Goal: Task Accomplishment & Management: Manage account settings

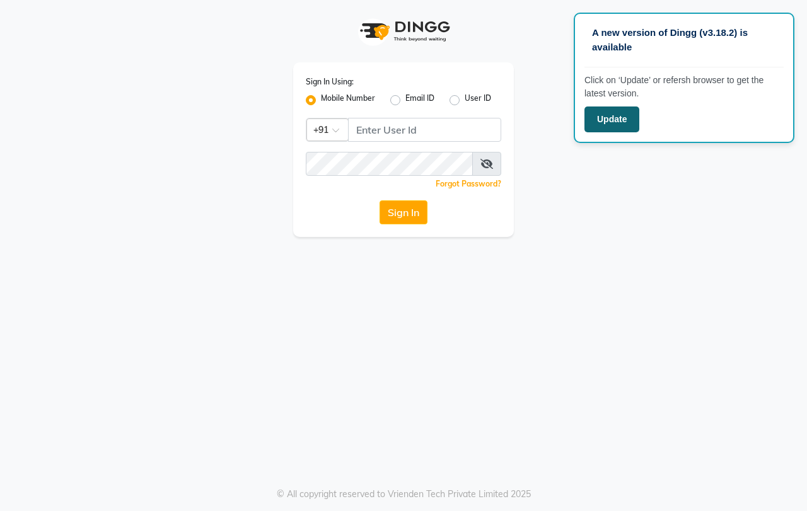
click at [618, 124] on button "Update" at bounding box center [611, 120] width 55 height 26
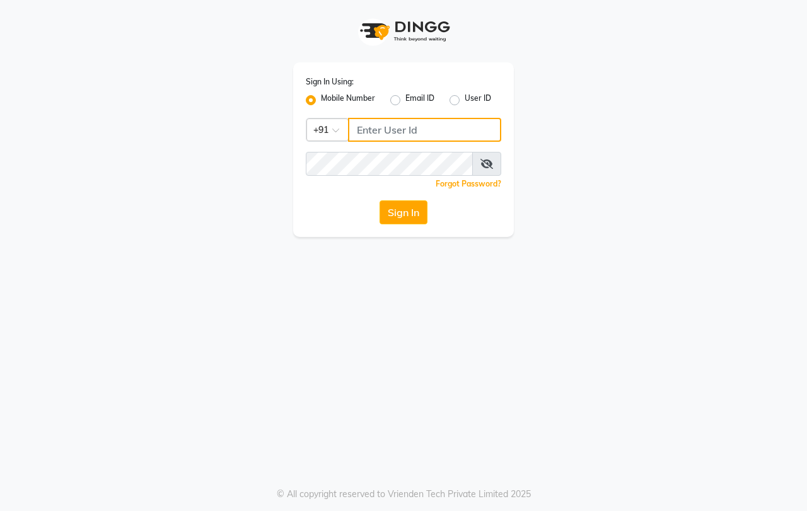
click at [374, 129] on input "Username" at bounding box center [424, 130] width 153 height 24
click at [406, 132] on input "Username" at bounding box center [424, 130] width 153 height 24
click at [408, 130] on input "Username" at bounding box center [424, 130] width 153 height 24
click at [410, 130] on input "Username" at bounding box center [424, 130] width 153 height 24
click at [464, 98] on label "User ID" at bounding box center [477, 100] width 26 height 15
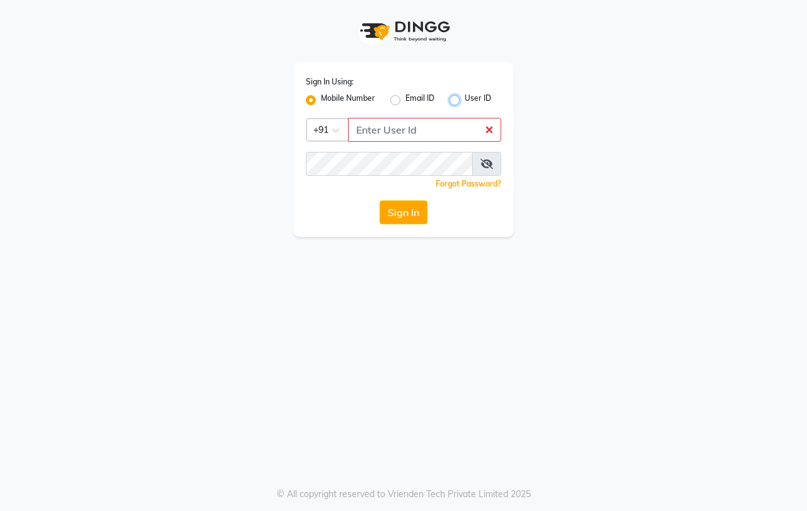
click at [464, 98] on input "User ID" at bounding box center [468, 97] width 8 height 8
radio input "true"
radio input "false"
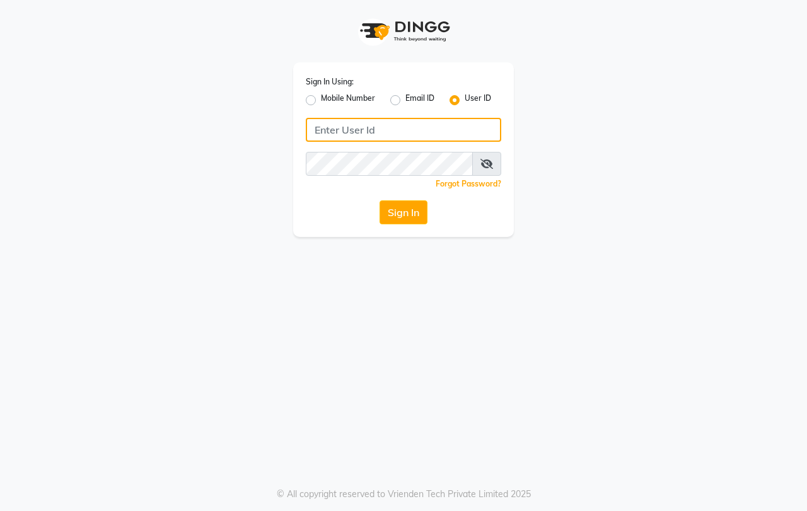
click at [364, 135] on input "Username" at bounding box center [403, 130] width 195 height 24
type input "swapnil"
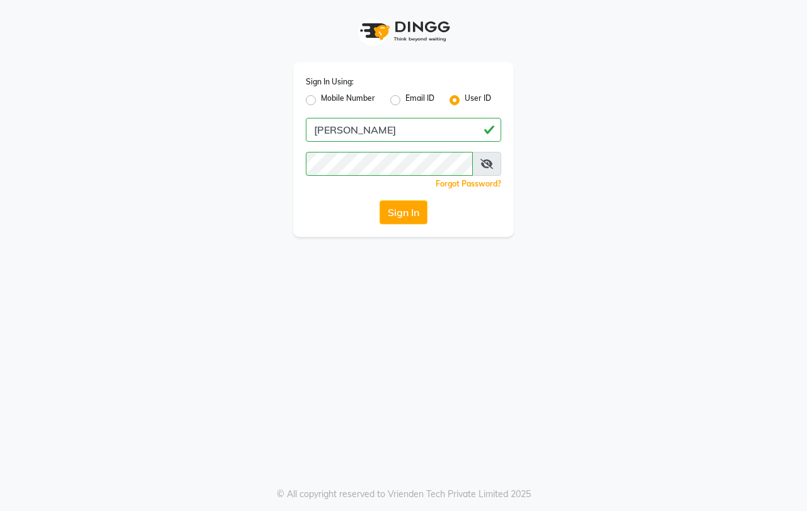
click at [700, 130] on div "Sign In Using: Mobile Number Email ID User ID swapnil Remember me Forgot Passwo…" at bounding box center [403, 118] width 718 height 237
click at [390, 215] on button "Sign In" at bounding box center [403, 212] width 48 height 24
